Goal: Book appointment/travel/reservation

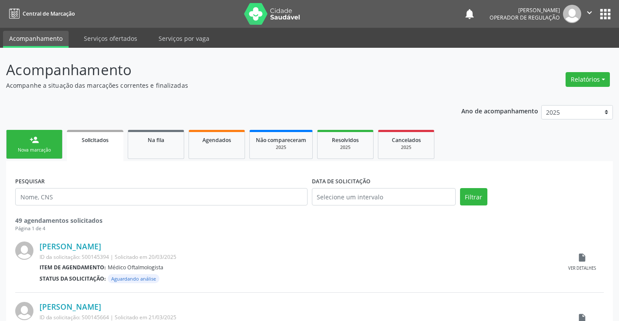
click at [53, 142] on link "person_add Nova marcação" at bounding box center [34, 144] width 56 height 29
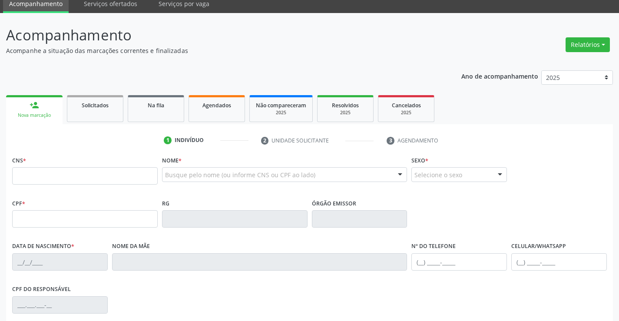
scroll to position [87, 0]
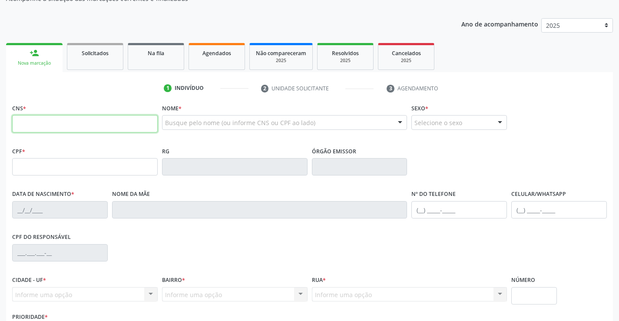
click at [45, 125] on input "text" at bounding box center [85, 123] width 146 height 17
type input "700 0094 2848 5904"
type input "0805860665"
type input "28/09/1968"
type input "sn"
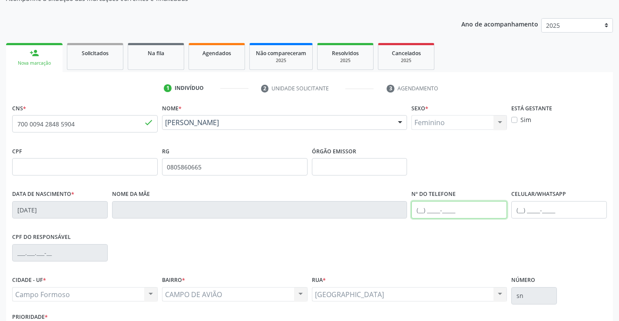
click at [421, 212] on input "text" at bounding box center [459, 209] width 96 height 17
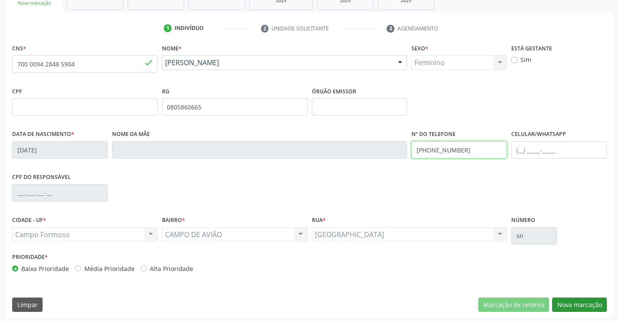
scroll to position [150, 0]
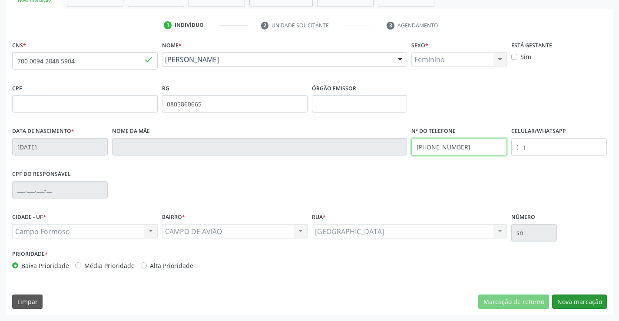
type input "(74) 99101-4407"
click at [574, 301] on button "Nova marcação" at bounding box center [579, 301] width 55 height 15
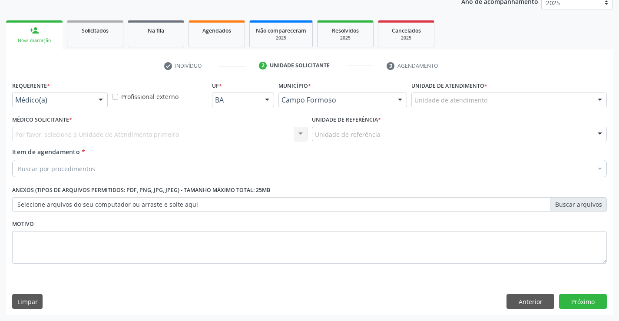
scroll to position [109, 0]
click at [103, 100] on div at bounding box center [100, 100] width 13 height 15
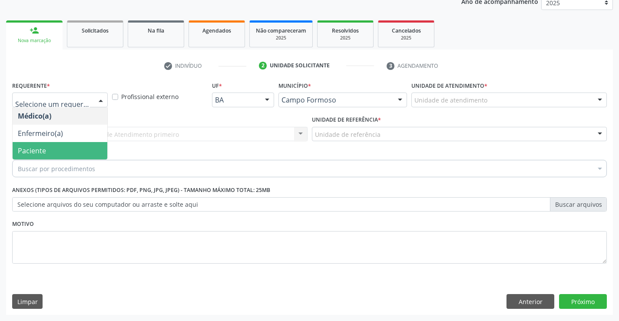
click at [81, 155] on span "Paciente" at bounding box center [60, 150] width 95 height 17
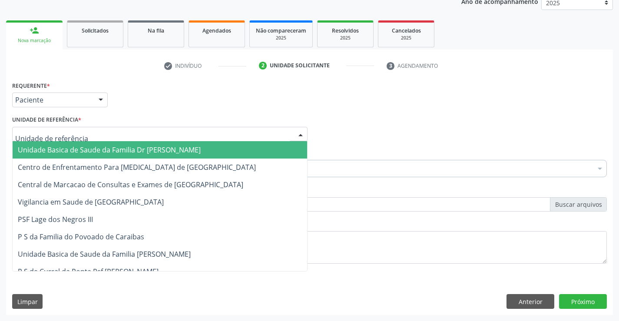
click at [109, 136] on div at bounding box center [159, 134] width 295 height 15
click at [114, 149] on span "Unidade Basica de Saude da Familia Dr [PERSON_NAME]" at bounding box center [109, 150] width 183 height 10
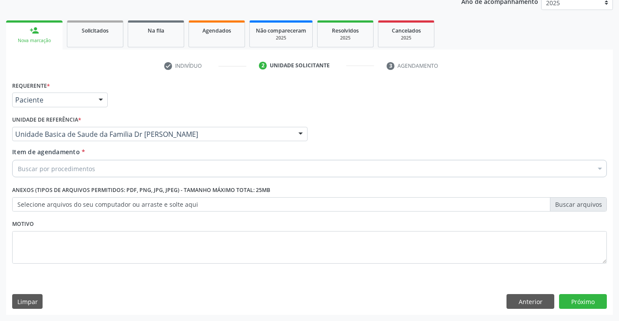
click at [109, 169] on div "Buscar por procedimentos" at bounding box center [309, 168] width 595 height 17
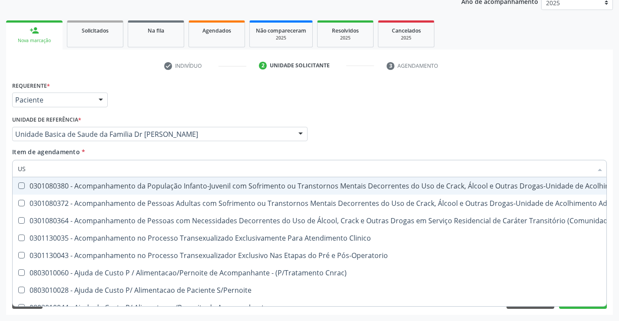
type input "USG"
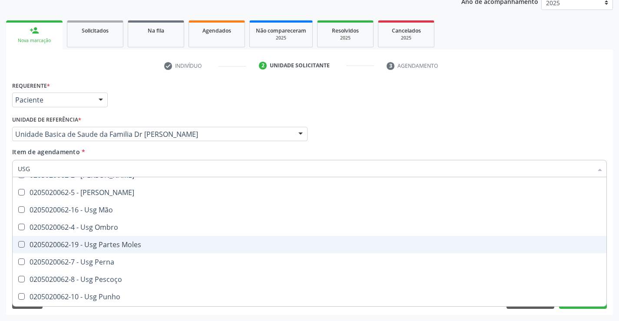
scroll to position [130, 0]
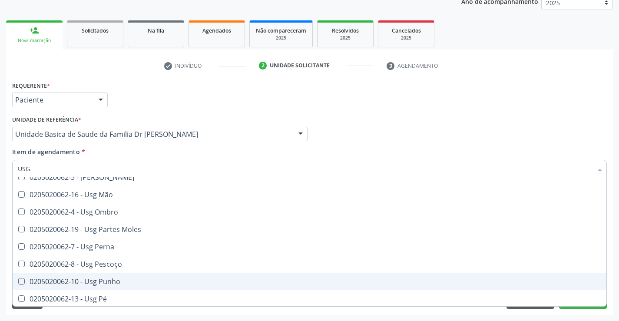
click at [97, 280] on div "0205020062-10 - Usg Punho" at bounding box center [309, 281] width 583 height 7
checkbox Punho "true"
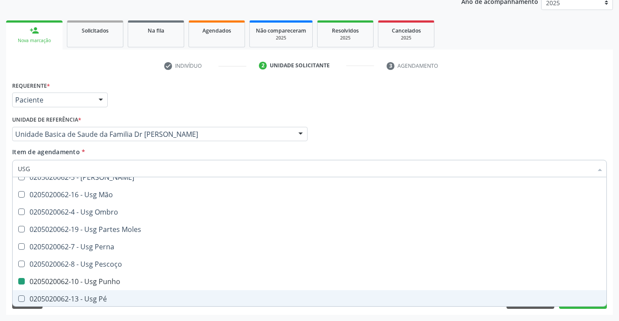
click at [110, 312] on div "Requerente * Paciente Médico(a) Enfermeiro(a) Paciente Nenhum resultado encontr…" at bounding box center [309, 197] width 607 height 236
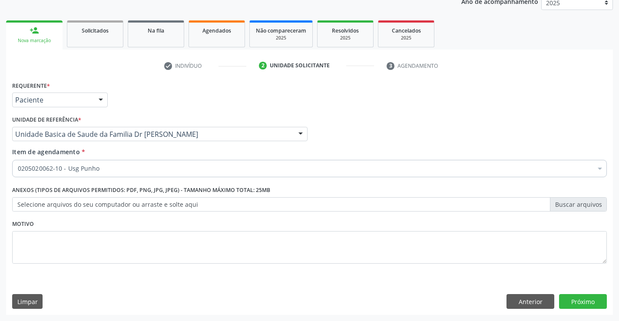
scroll to position [0, 0]
click at [582, 300] on button "Próximo" at bounding box center [583, 301] width 48 height 15
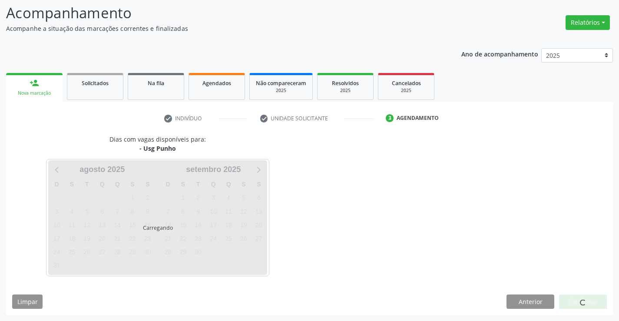
scroll to position [57, 0]
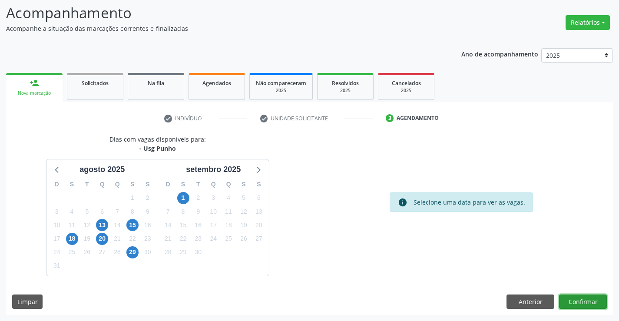
click at [588, 300] on button "Confirmar" at bounding box center [583, 301] width 48 height 15
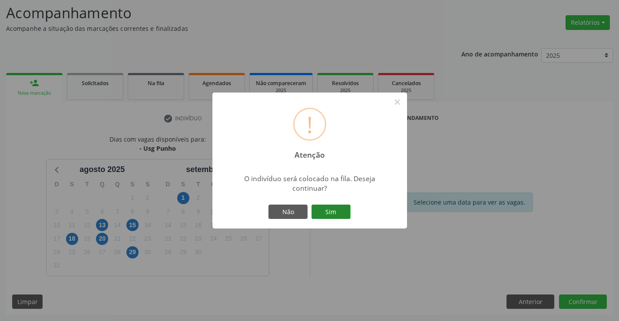
click at [334, 211] on button "Sim" at bounding box center [330, 212] width 39 height 15
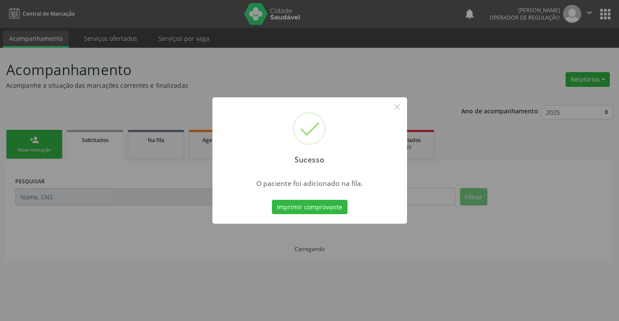
scroll to position [0, 0]
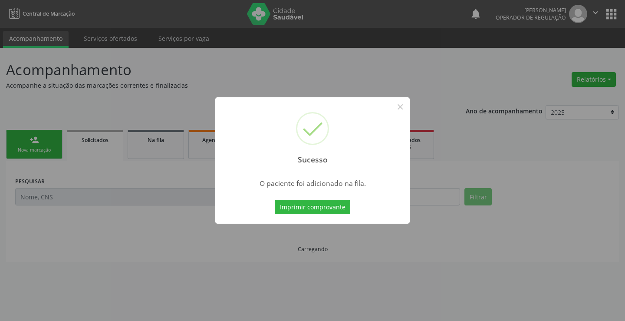
click at [334, 211] on button "Imprimir comprovante" at bounding box center [313, 207] width 76 height 15
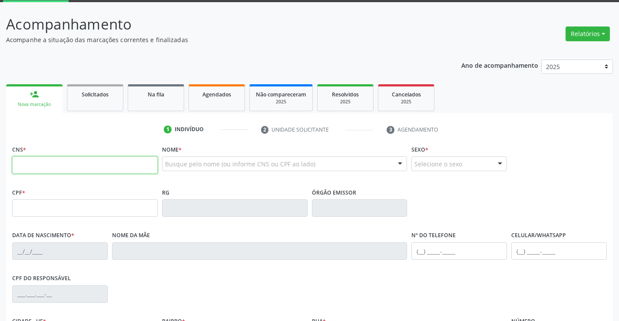
scroll to position [87, 0]
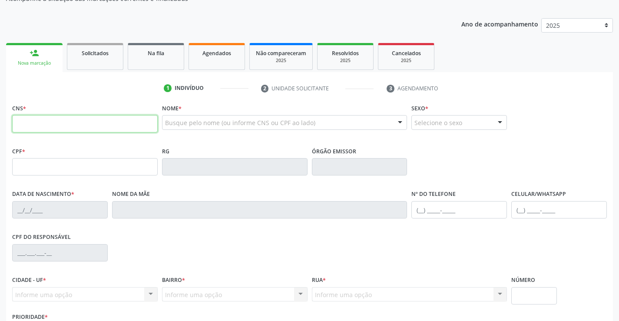
click at [69, 128] on input "text" at bounding box center [85, 123] width 146 height 17
type input "706 2000 5954 8268"
type input "[DATE]"
type input "[PHONE_NUMBER]"
type input "S/N"
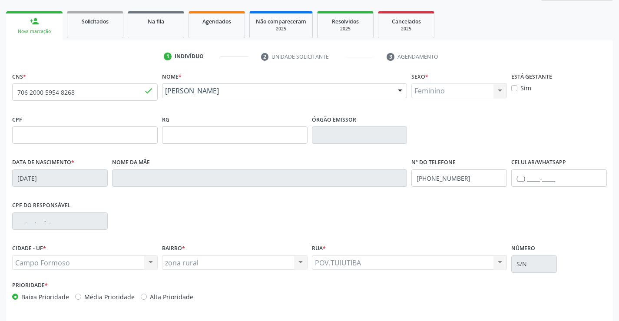
scroll to position [150, 0]
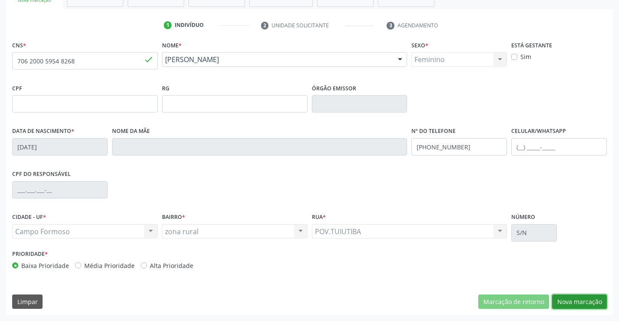
click at [577, 300] on button "Nova marcação" at bounding box center [579, 301] width 55 height 15
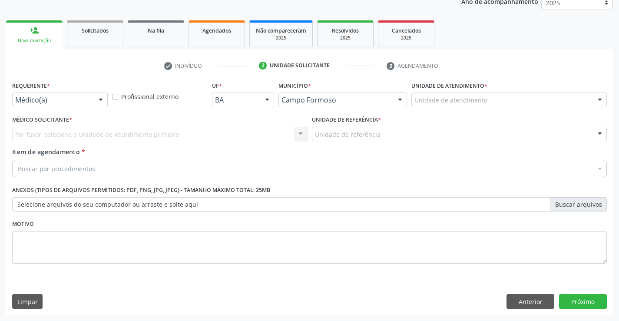
click at [99, 97] on div at bounding box center [100, 100] width 13 height 15
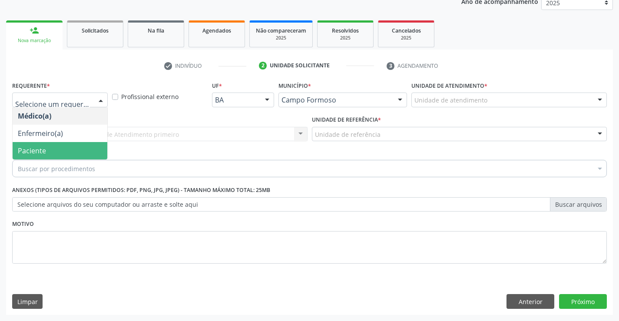
click at [75, 152] on span "Paciente" at bounding box center [60, 150] width 95 height 17
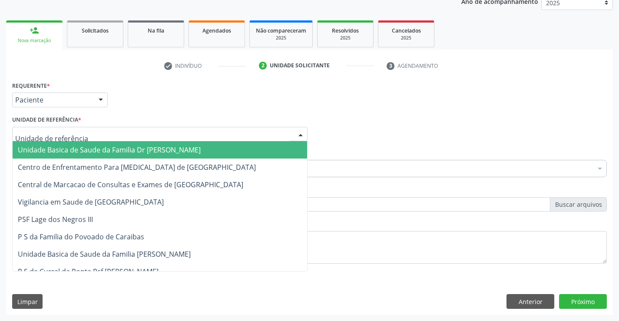
click at [92, 135] on div at bounding box center [159, 134] width 295 height 15
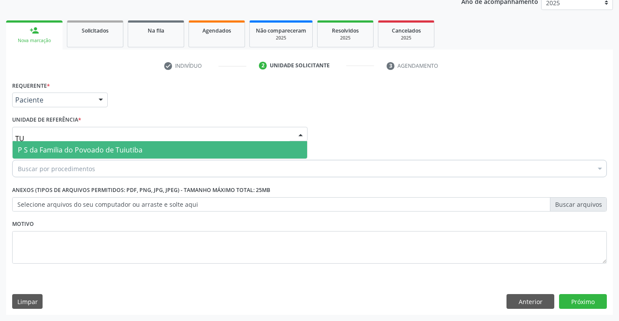
type input "TUI"
click at [103, 150] on span "P S da Familia do Povoado de Tuiutiba" at bounding box center [80, 150] width 125 height 10
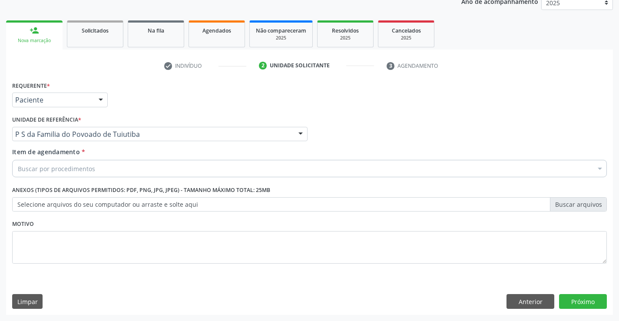
click at [99, 170] on div "Buscar por procedimentos" at bounding box center [309, 168] width 595 height 17
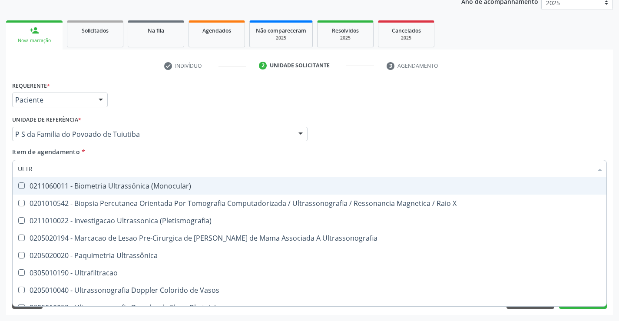
type input "ULTRA"
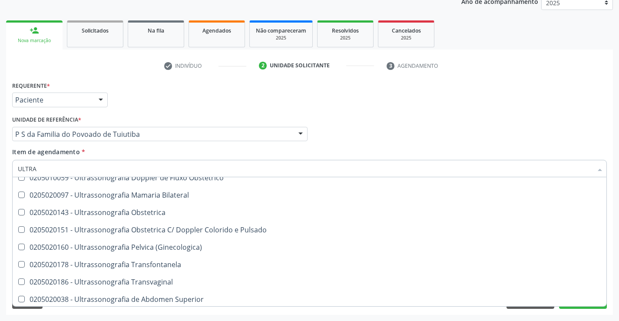
scroll to position [130, 0]
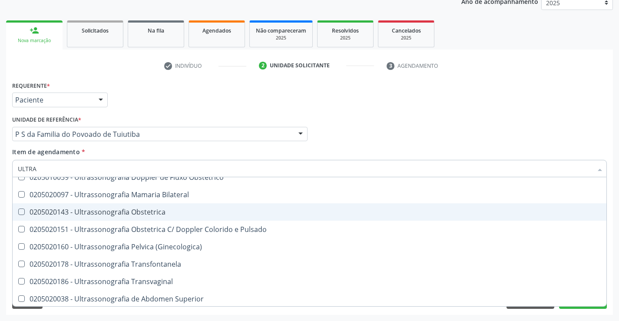
click at [153, 217] on span "0205020143 - Ultrassonografia Obstetrica" at bounding box center [310, 211] width 594 height 17
checkbox Obstetrica "true"
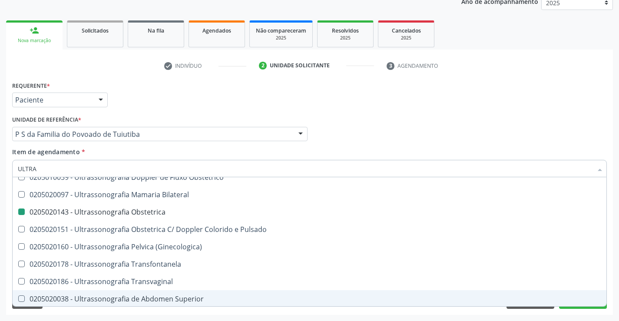
click at [175, 313] on div "Requerente * Paciente Médico(a) Enfermeiro(a) Paciente Nenhum resultado encontr…" at bounding box center [309, 197] width 607 height 236
checkbox X "true"
checkbox Obstetrica "false"
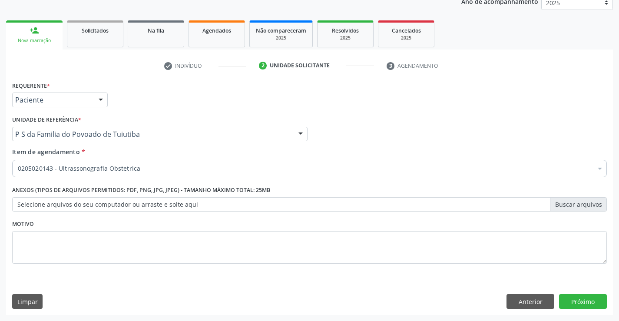
scroll to position [0, 0]
click at [576, 303] on button "Próximo" at bounding box center [583, 301] width 48 height 15
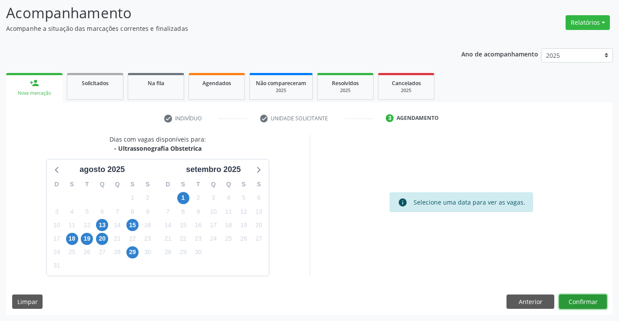
click at [576, 303] on button "Confirmar" at bounding box center [583, 301] width 48 height 15
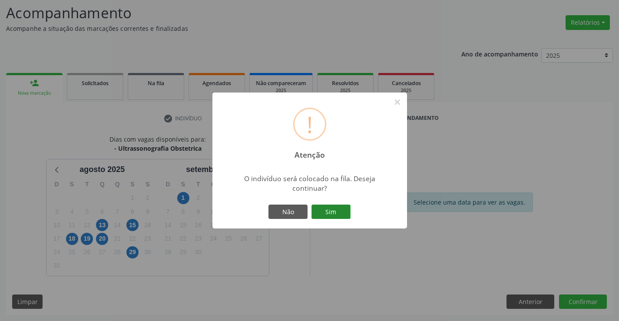
click at [328, 213] on button "Sim" at bounding box center [330, 212] width 39 height 15
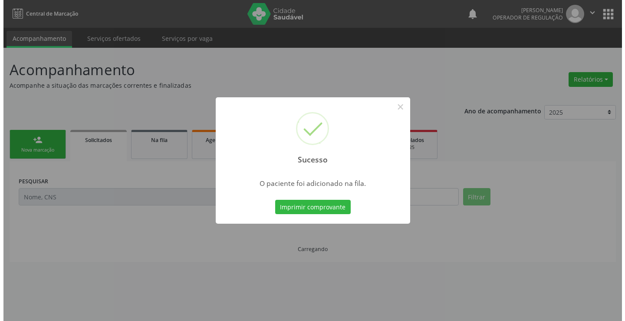
scroll to position [0, 0]
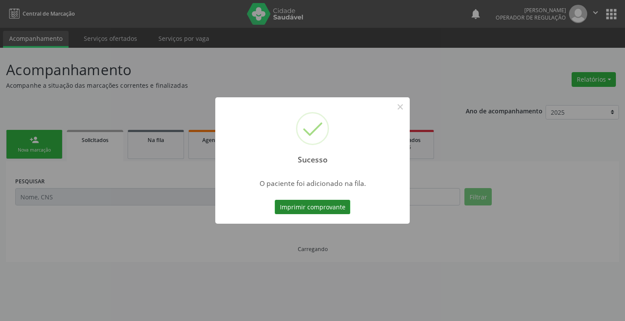
click at [328, 209] on button "Imprimir comprovante" at bounding box center [313, 207] width 76 height 15
